Goal: Task Accomplishment & Management: Manage account settings

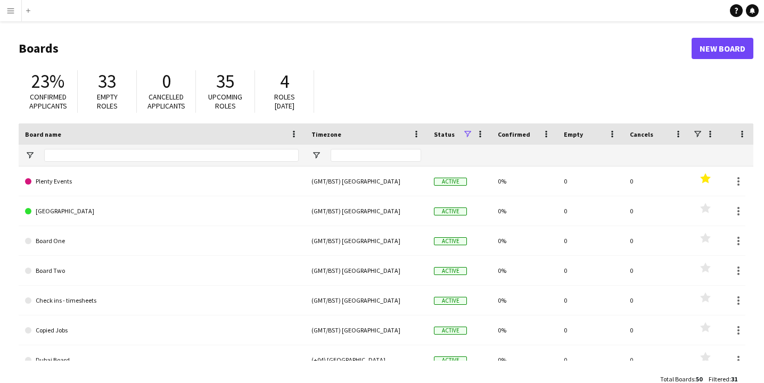
click at [11, 11] on app-icon "Menu" at bounding box center [10, 10] width 9 height 9
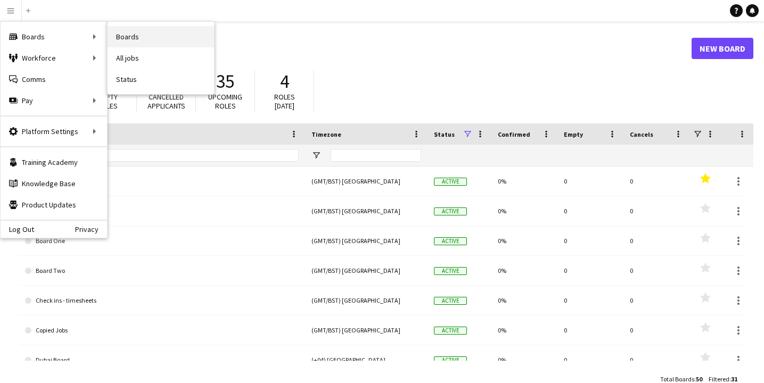
click at [117, 38] on link "Boards" at bounding box center [161, 36] width 107 height 21
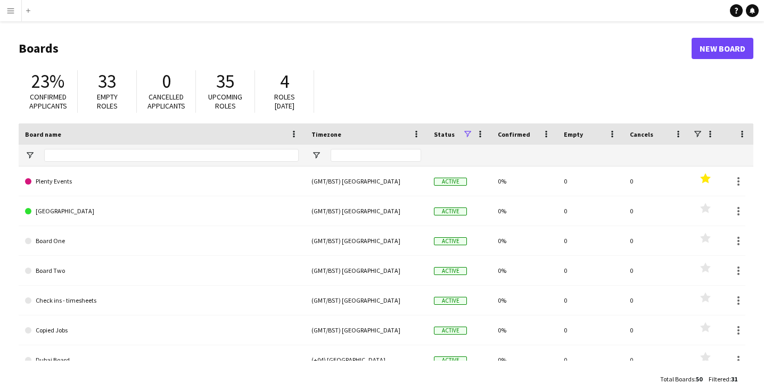
click at [11, 9] on app-icon "Menu" at bounding box center [10, 10] width 9 height 9
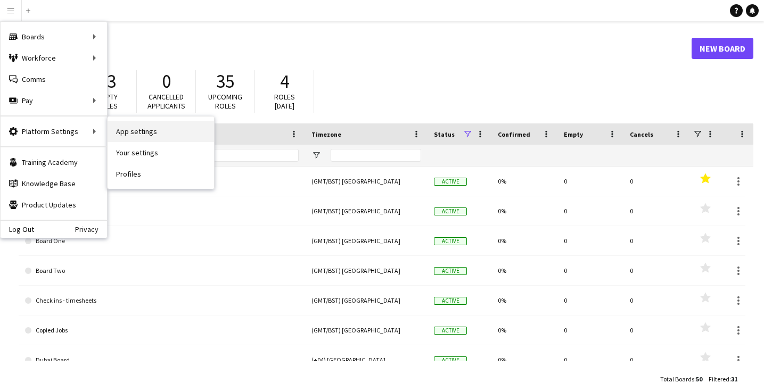
click at [149, 131] on link "App settings" at bounding box center [161, 131] width 107 height 21
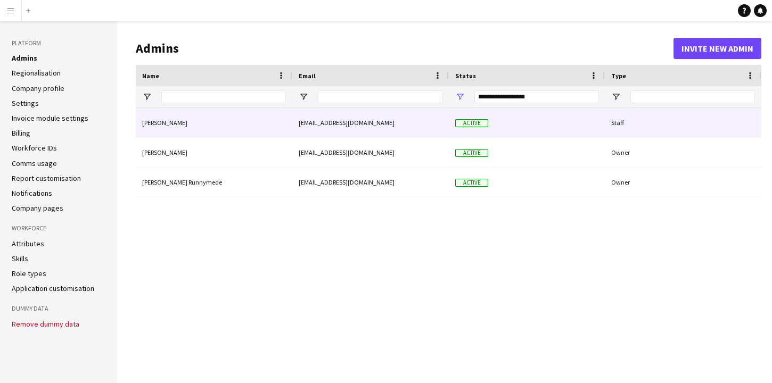
click at [708, 132] on div "Staff" at bounding box center [683, 122] width 157 height 29
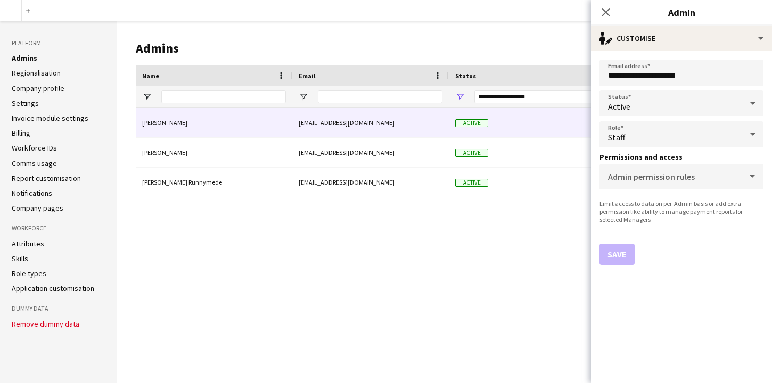
click at [495, 265] on div "Dave Demo davesdemolf@gmail.com Active Staff Mark Walls mark+walls@walls.uk.com…" at bounding box center [449, 237] width 626 height 259
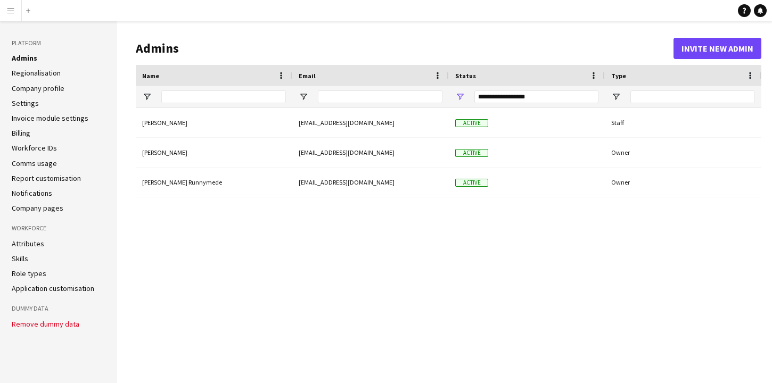
click at [37, 75] on link "Regionalisation" at bounding box center [36, 73] width 49 height 10
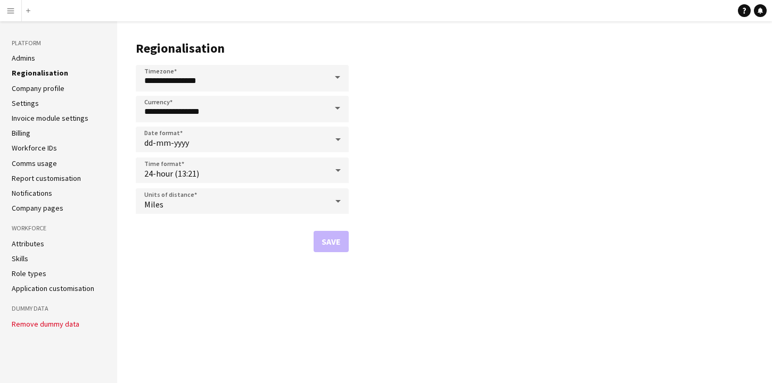
click at [29, 57] on link "Admins" at bounding box center [23, 58] width 23 height 10
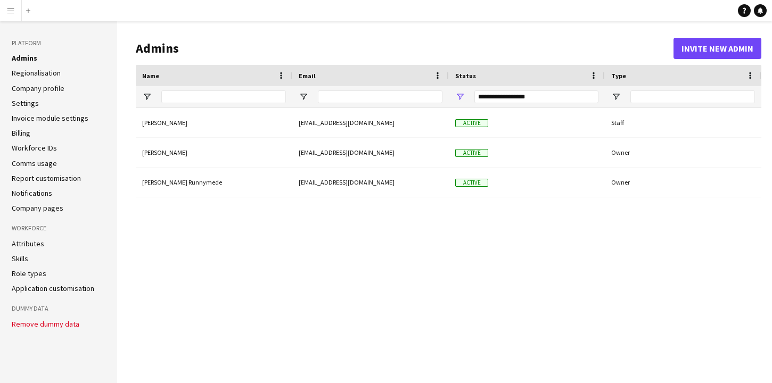
click at [412, 19] on app-navbar "Menu Boards Boards Boards All jobs Status Workforce Workforce My Workforce Recr…" at bounding box center [386, 10] width 772 height 21
click at [47, 75] on link "Regionalisation" at bounding box center [36, 73] width 49 height 10
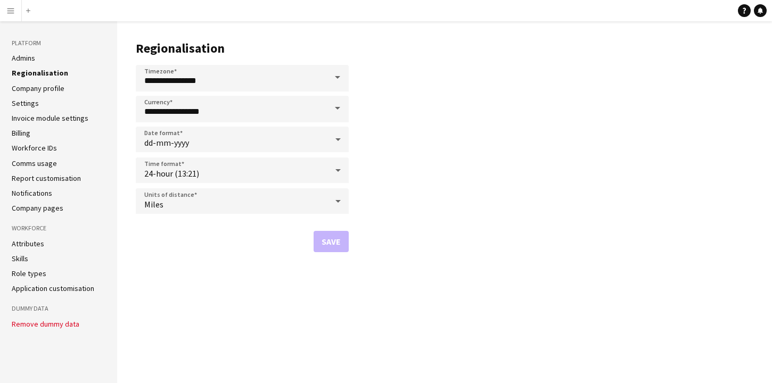
click at [44, 90] on link "Company profile" at bounding box center [38, 89] width 53 height 10
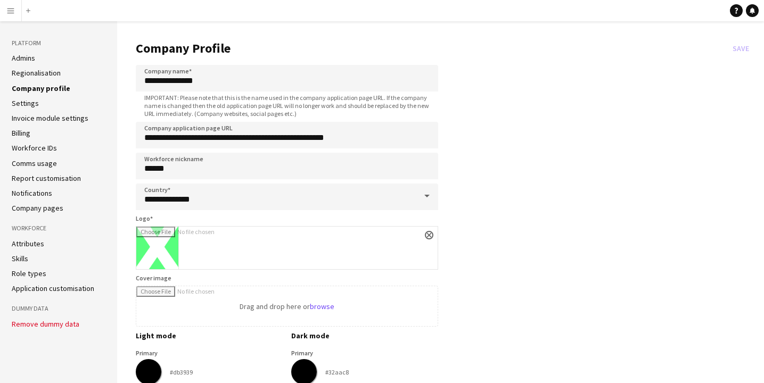
click at [32, 105] on link "Settings" at bounding box center [25, 104] width 27 height 10
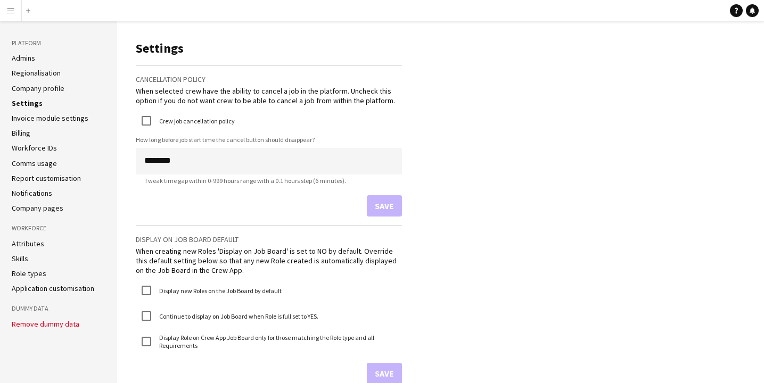
click at [30, 118] on link "Invoice module settings" at bounding box center [50, 118] width 77 height 10
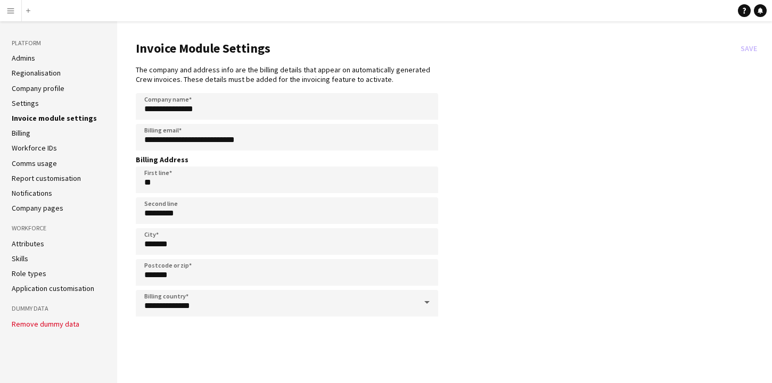
click at [28, 277] on link "Role types" at bounding box center [29, 274] width 35 height 10
